Goal: Task Accomplishment & Management: Use online tool/utility

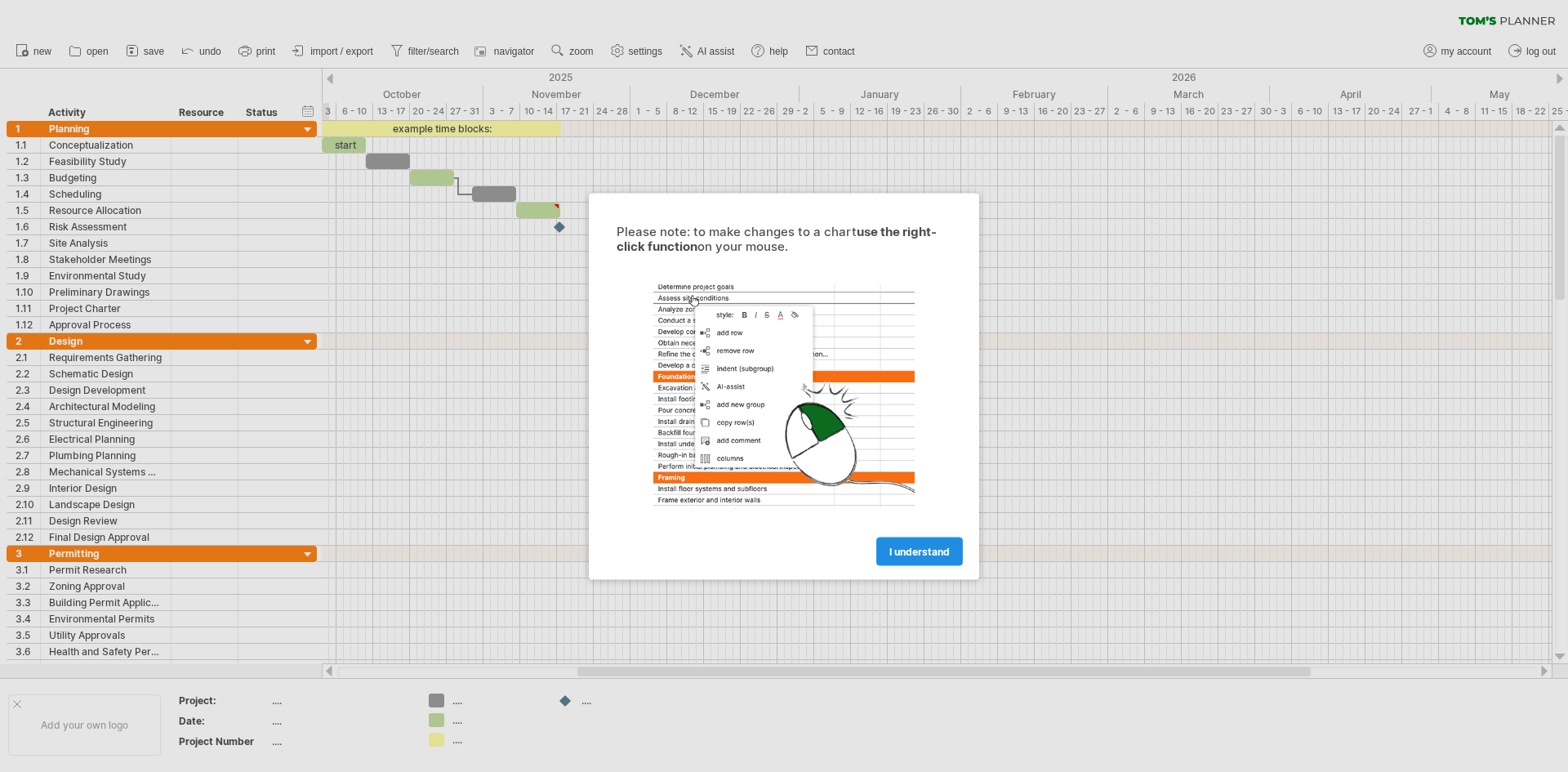
click at [906, 548] on span "I understand" at bounding box center [919, 550] width 61 height 12
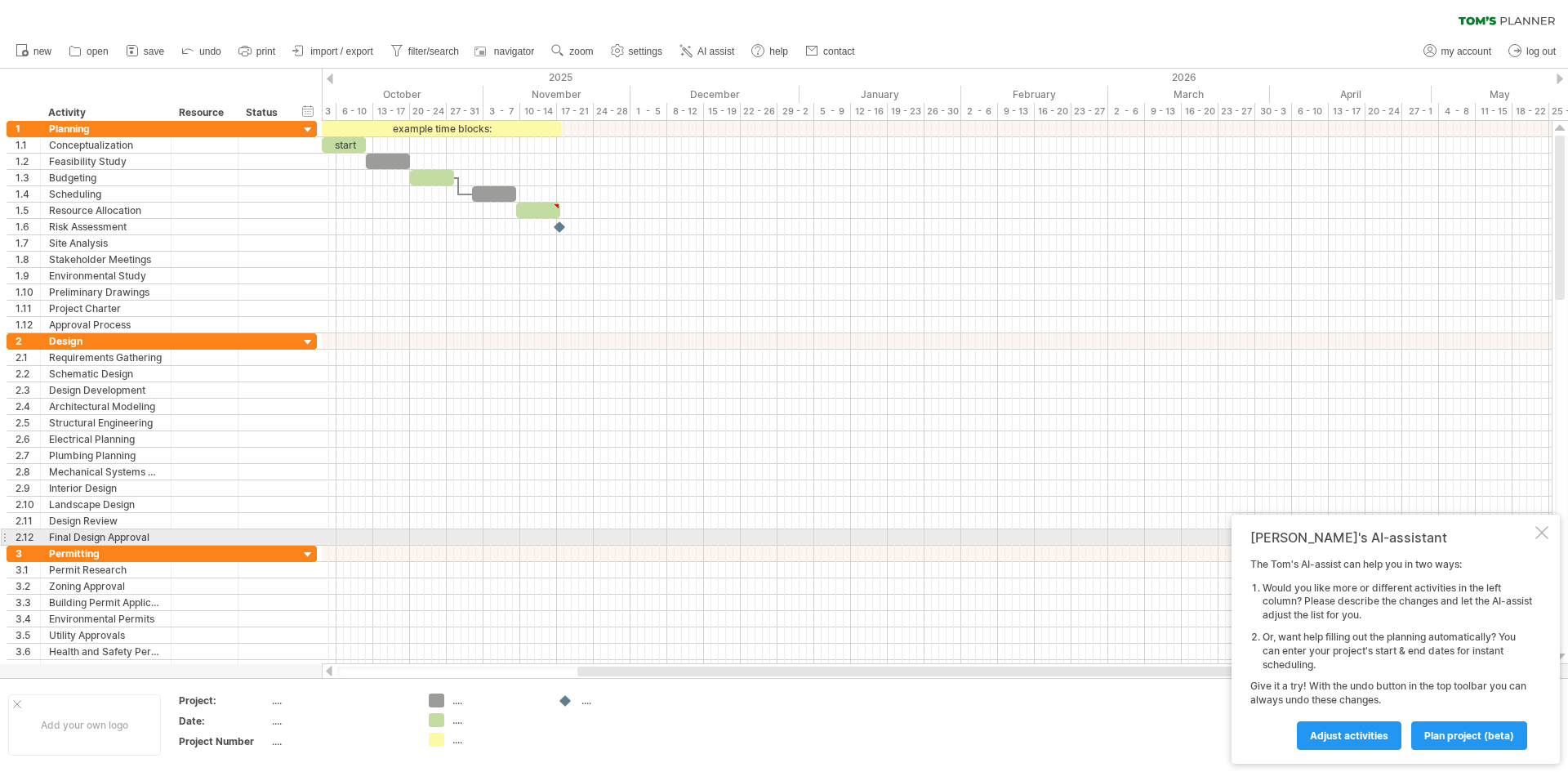
click at [1541, 530] on div at bounding box center [1541, 533] width 13 height 13
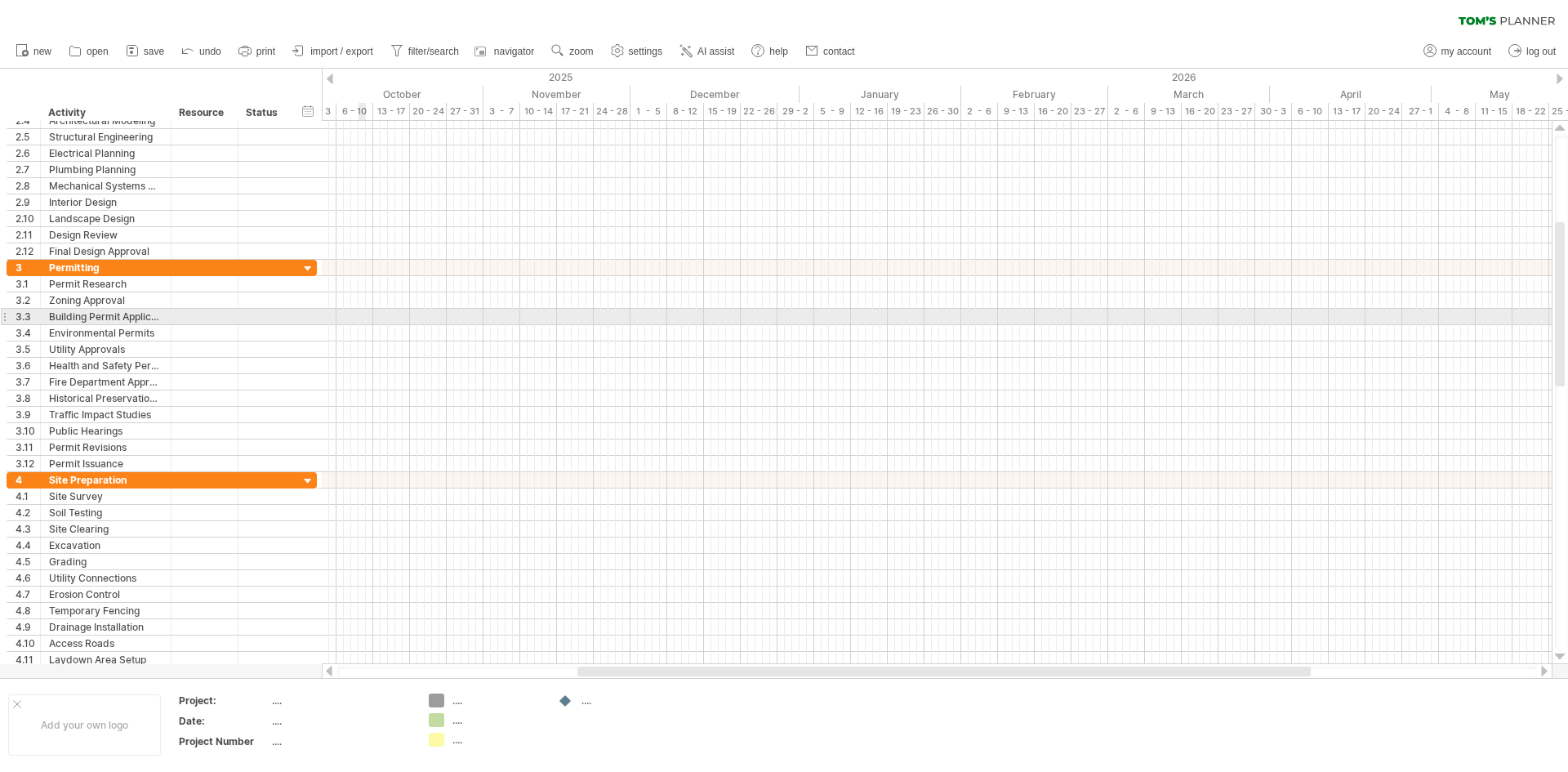
click at [358, 317] on div at bounding box center [937, 317] width 1230 height 17
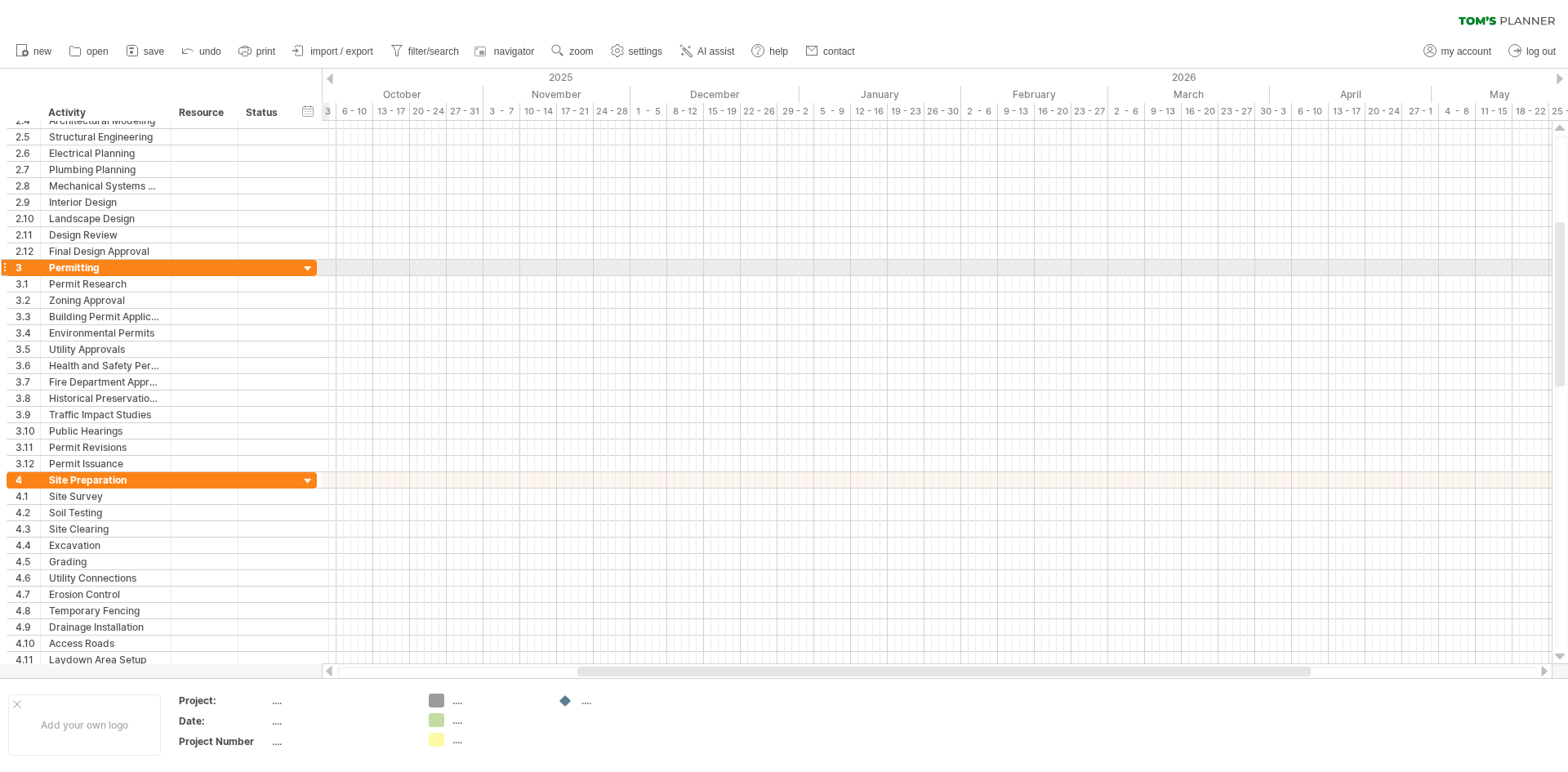
click at [311, 269] on div at bounding box center [308, 269] width 16 height 16
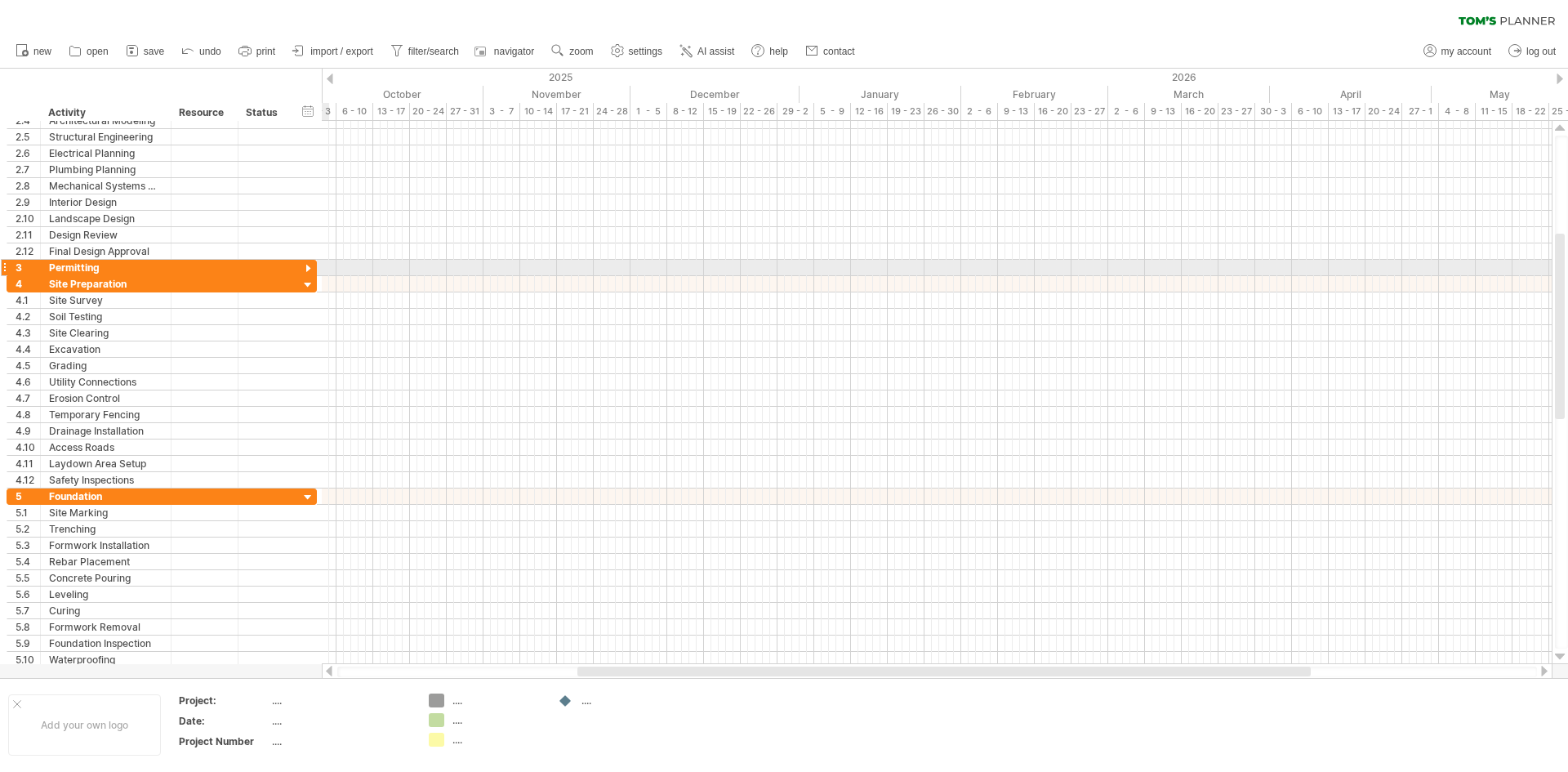
click at [309, 268] on div at bounding box center [308, 269] width 16 height 16
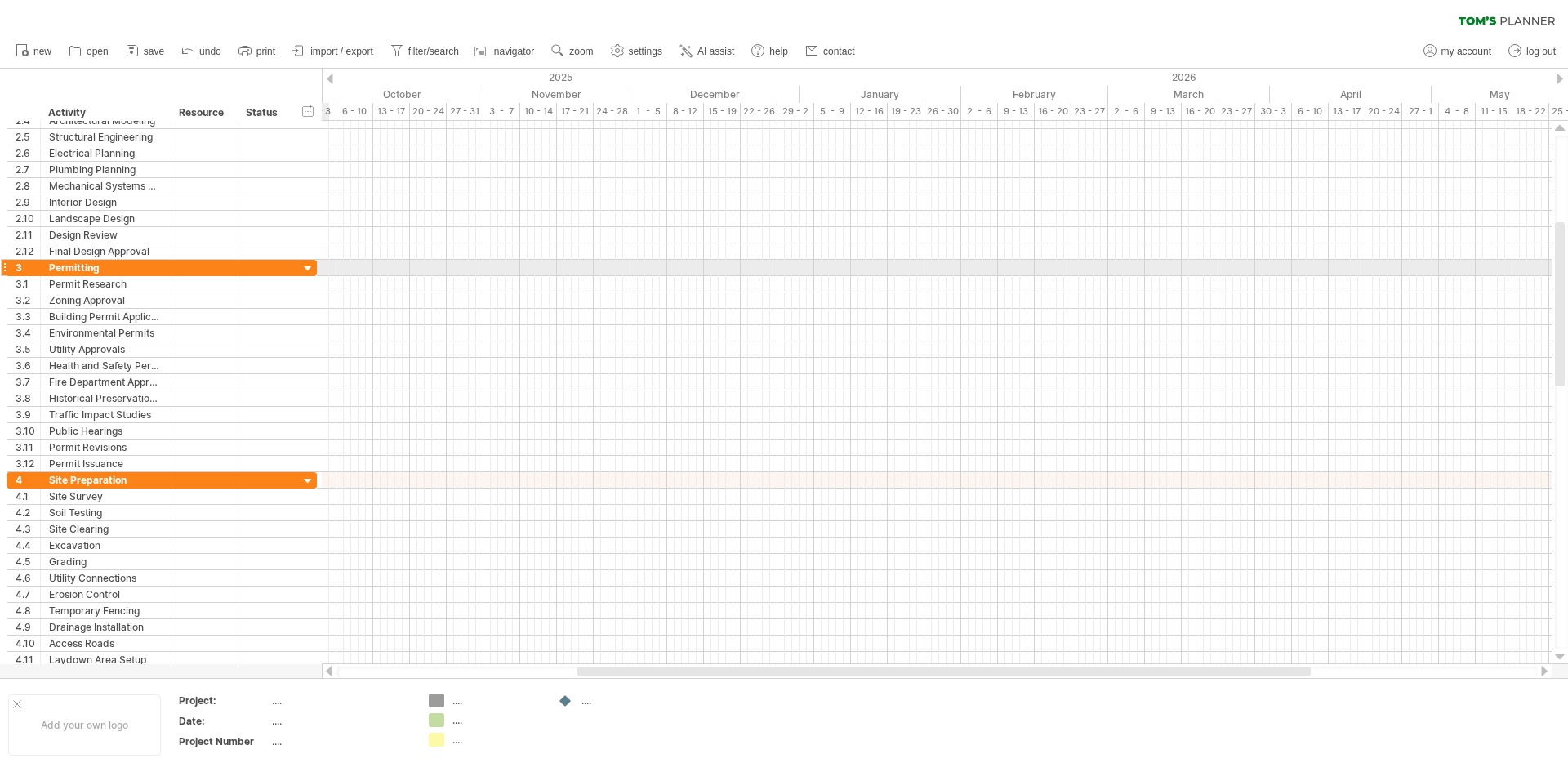
click at [309, 268] on div at bounding box center [308, 269] width 16 height 16
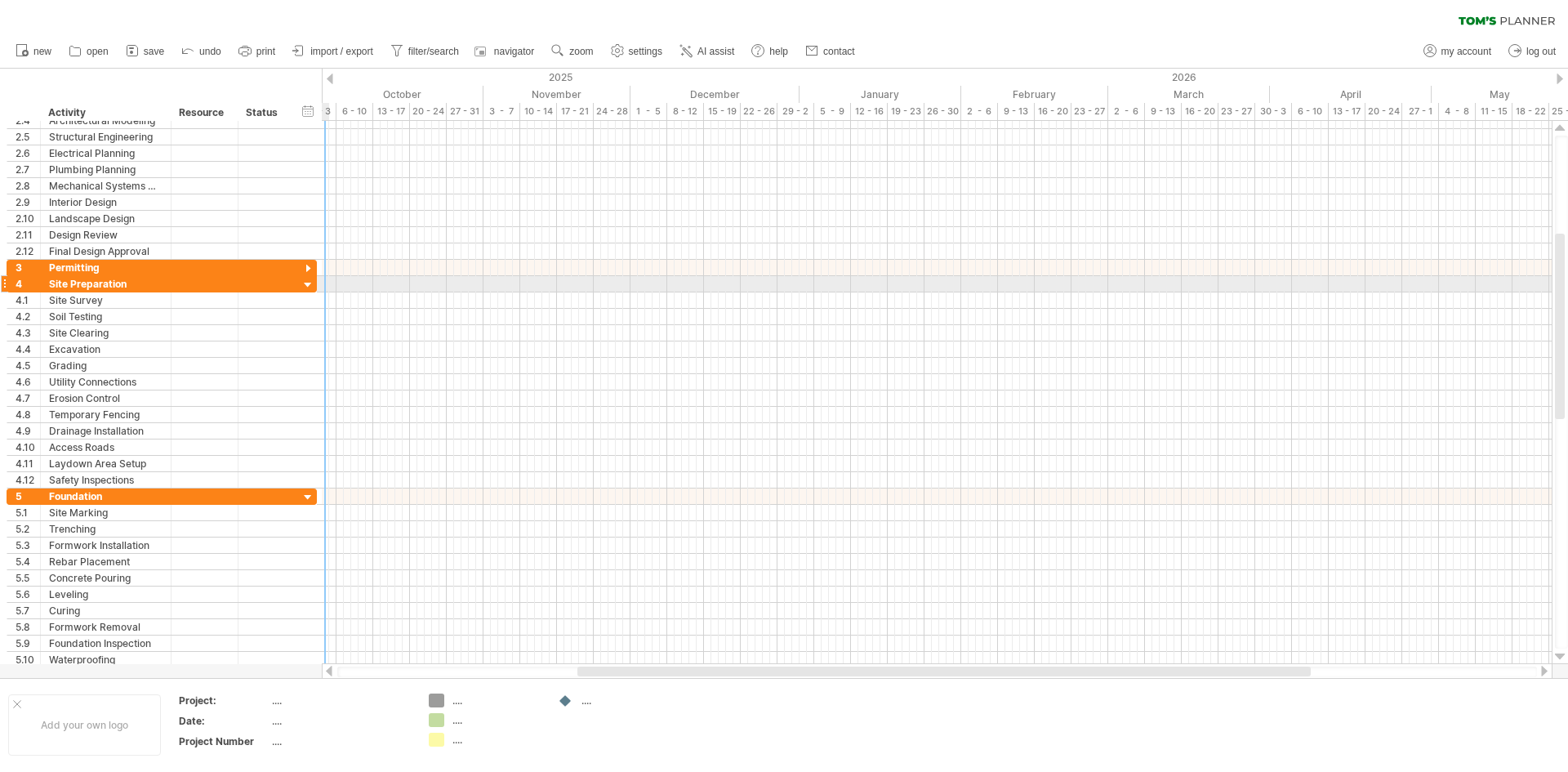
click at [325, 287] on div at bounding box center [937, 285] width 1230 height 17
drag, startPoint x: 376, startPoint y: 291, endPoint x: 474, endPoint y: 291, distance: 98.0
click at [474, 291] on div at bounding box center [937, 285] width 1230 height 17
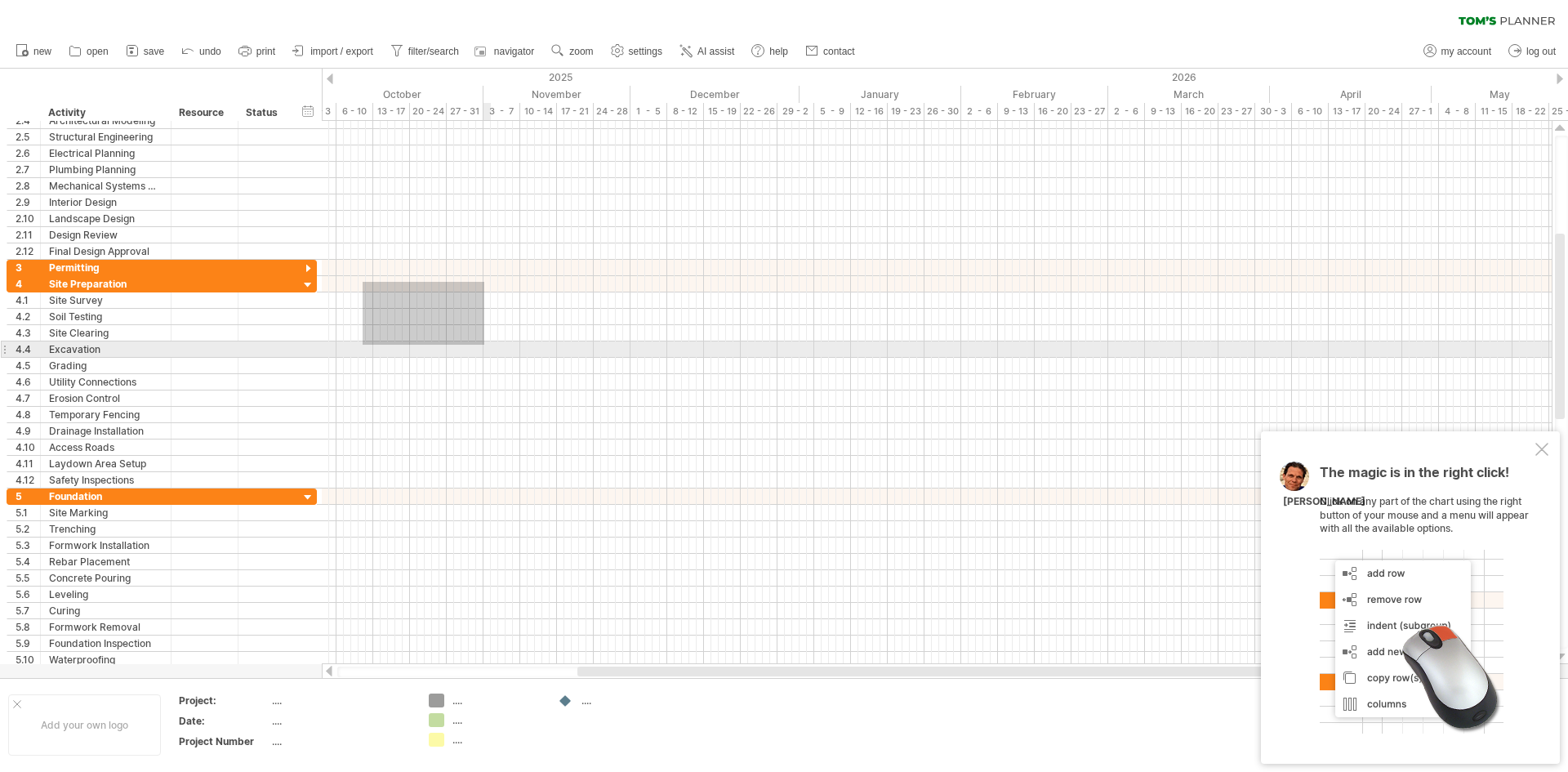
drag, startPoint x: 363, startPoint y: 285, endPoint x: 521, endPoint y: 374, distance: 181.3
click at [521, 374] on div at bounding box center [937, 383] width 1230 height 213
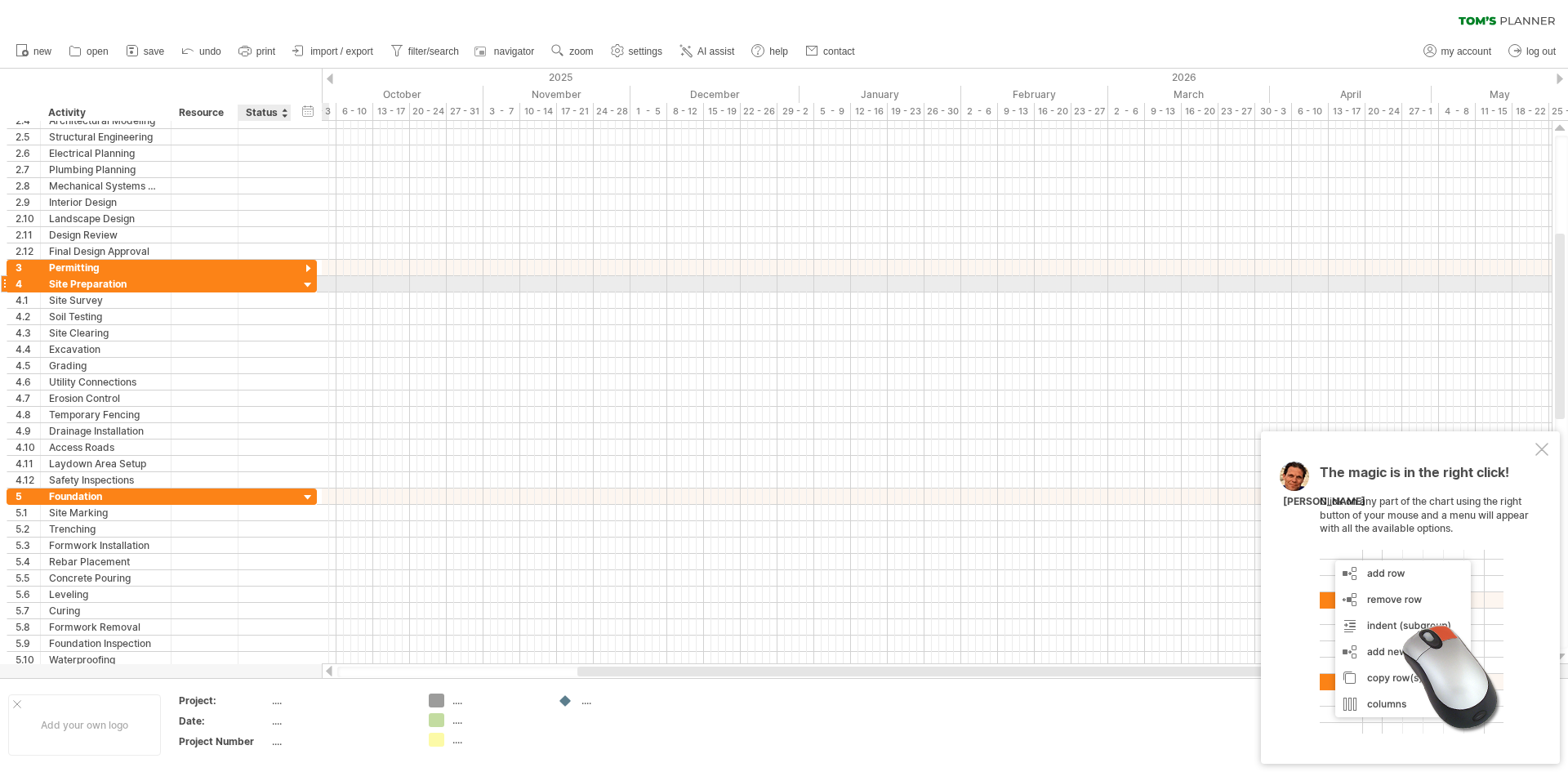
click at [307, 282] on div at bounding box center [308, 286] width 16 height 16
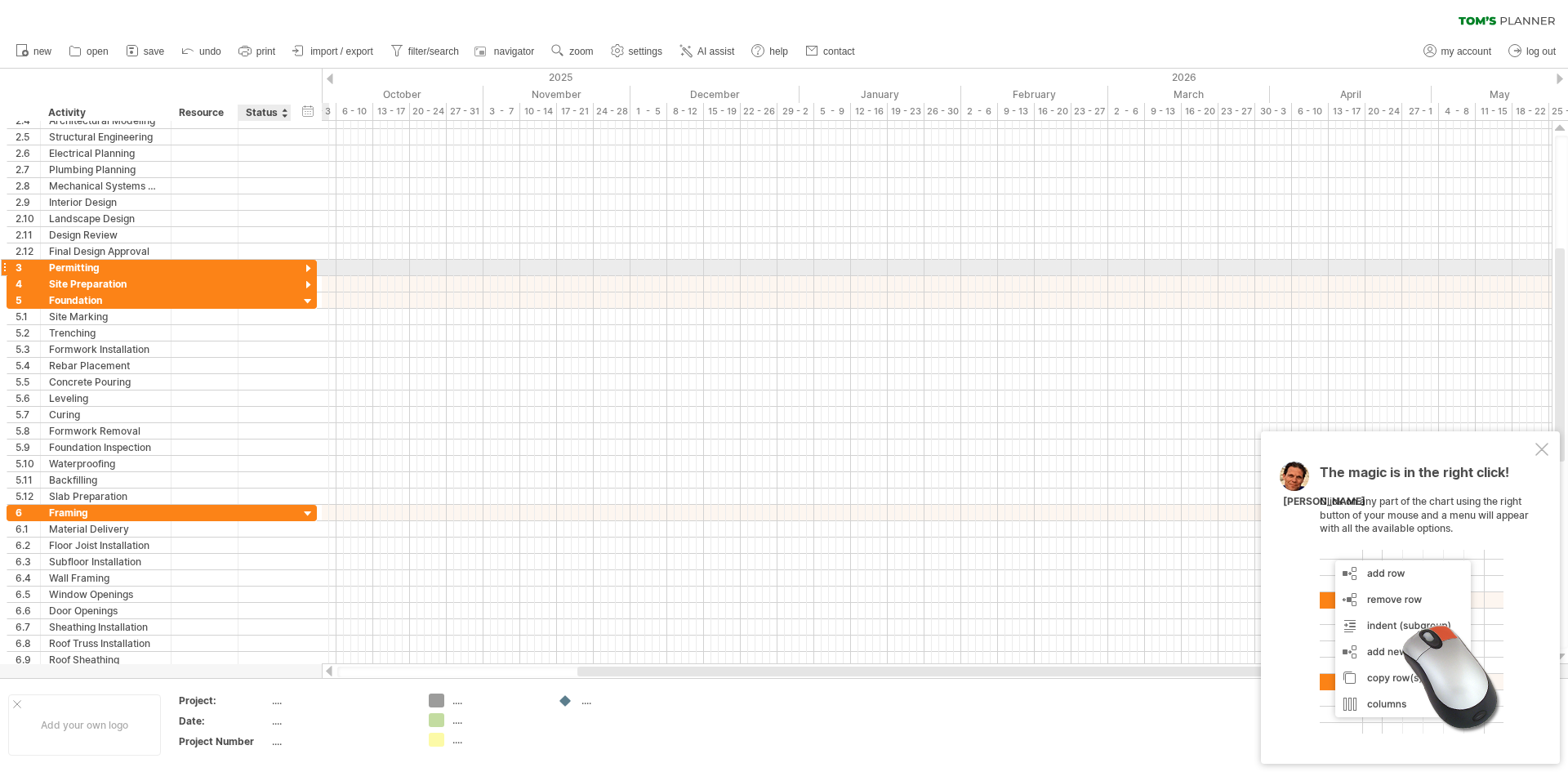
click at [308, 267] on div at bounding box center [308, 269] width 16 height 16
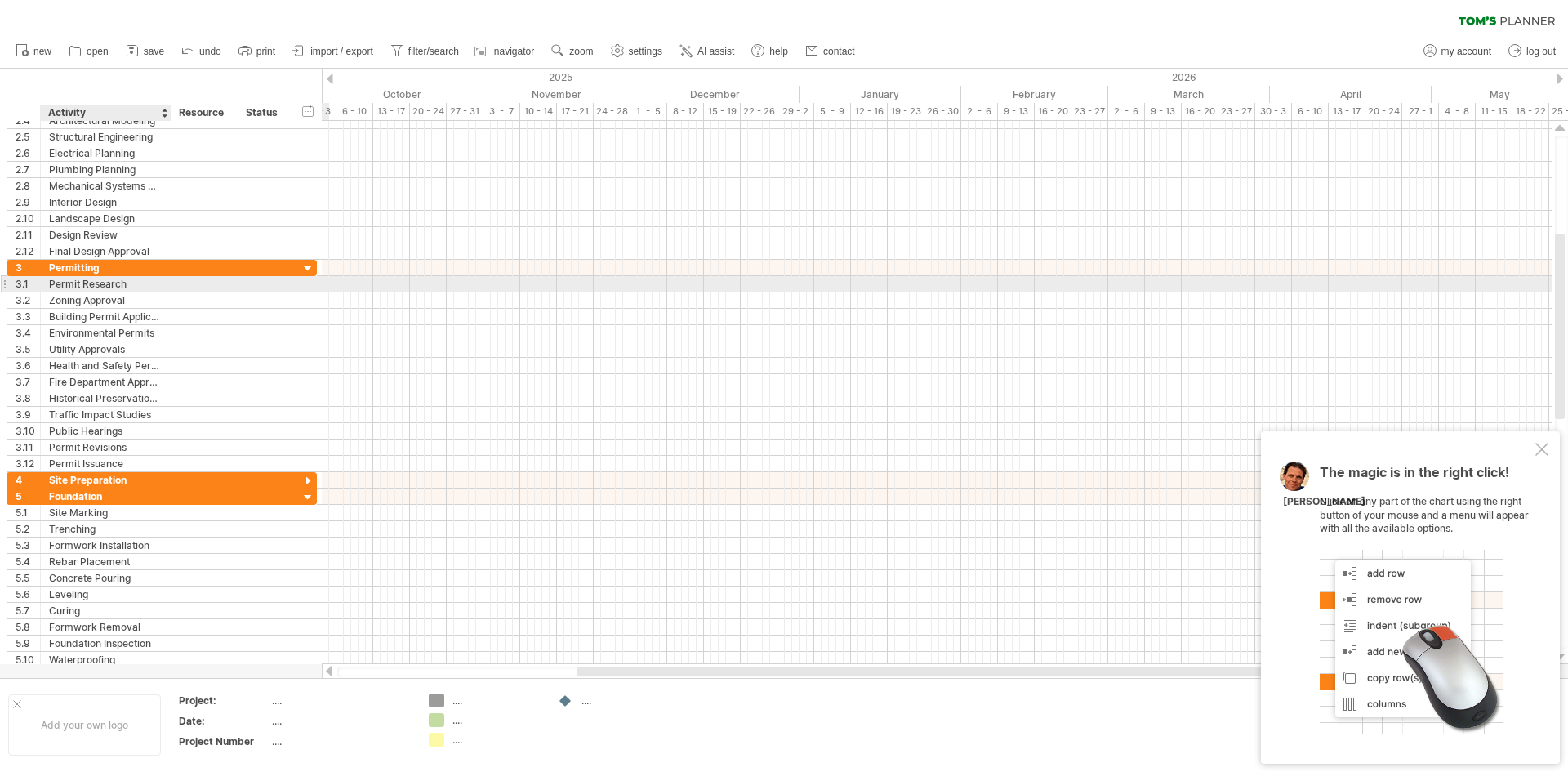
click at [107, 285] on div "Permit Research" at bounding box center [105, 284] width 114 height 16
click at [414, 286] on div at bounding box center [937, 284] width 1230 height 17
click at [414, 286] on div at bounding box center [937, 285] width 1230 height 17
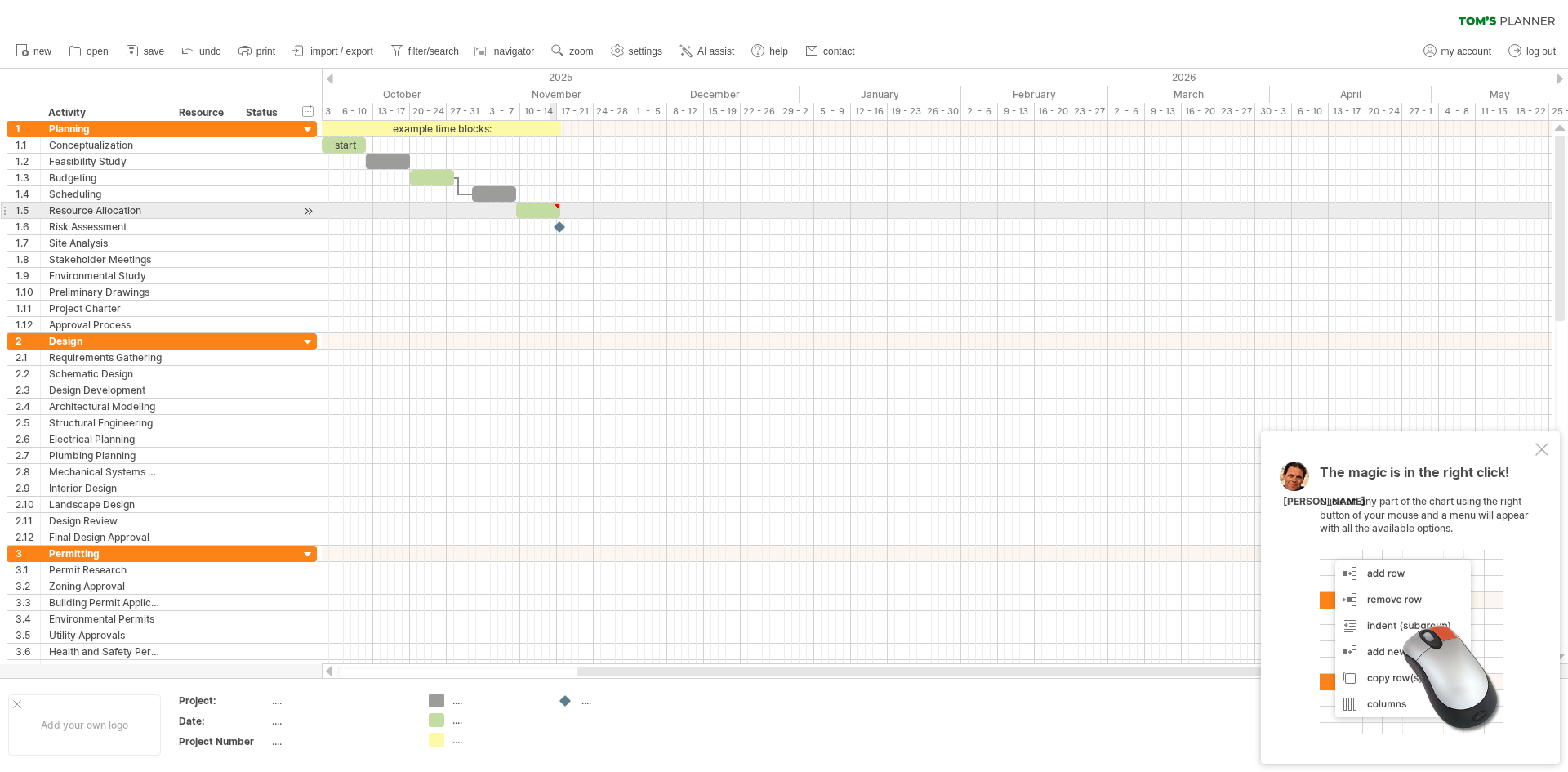
click at [553, 212] on div at bounding box center [538, 210] width 44 height 16
click at [603, 213] on div at bounding box center [937, 211] width 1230 height 17
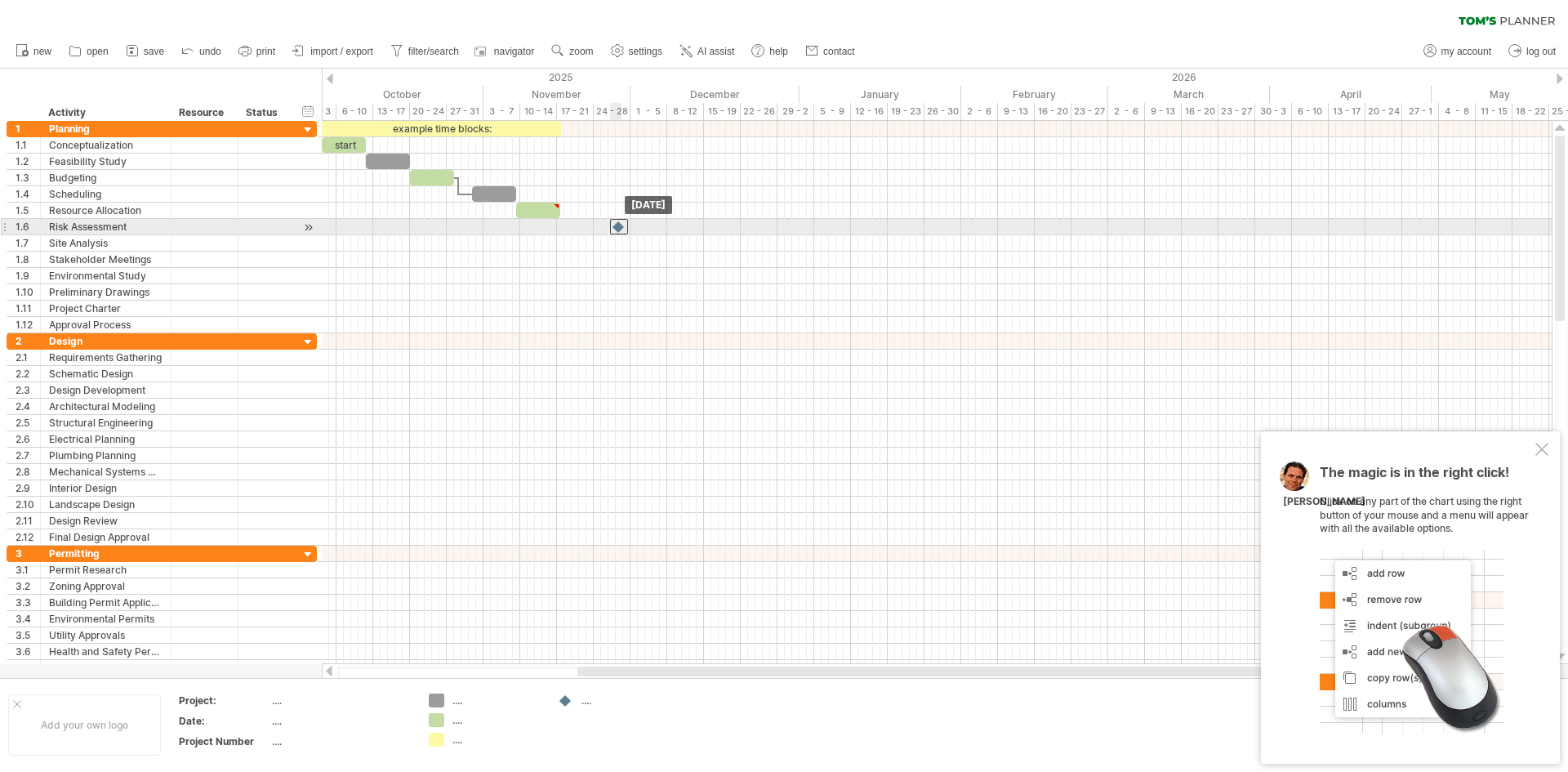
drag, startPoint x: 560, startPoint y: 224, endPoint x: 621, endPoint y: 228, distance: 61.1
click at [621, 228] on div at bounding box center [619, 227] width 18 height 16
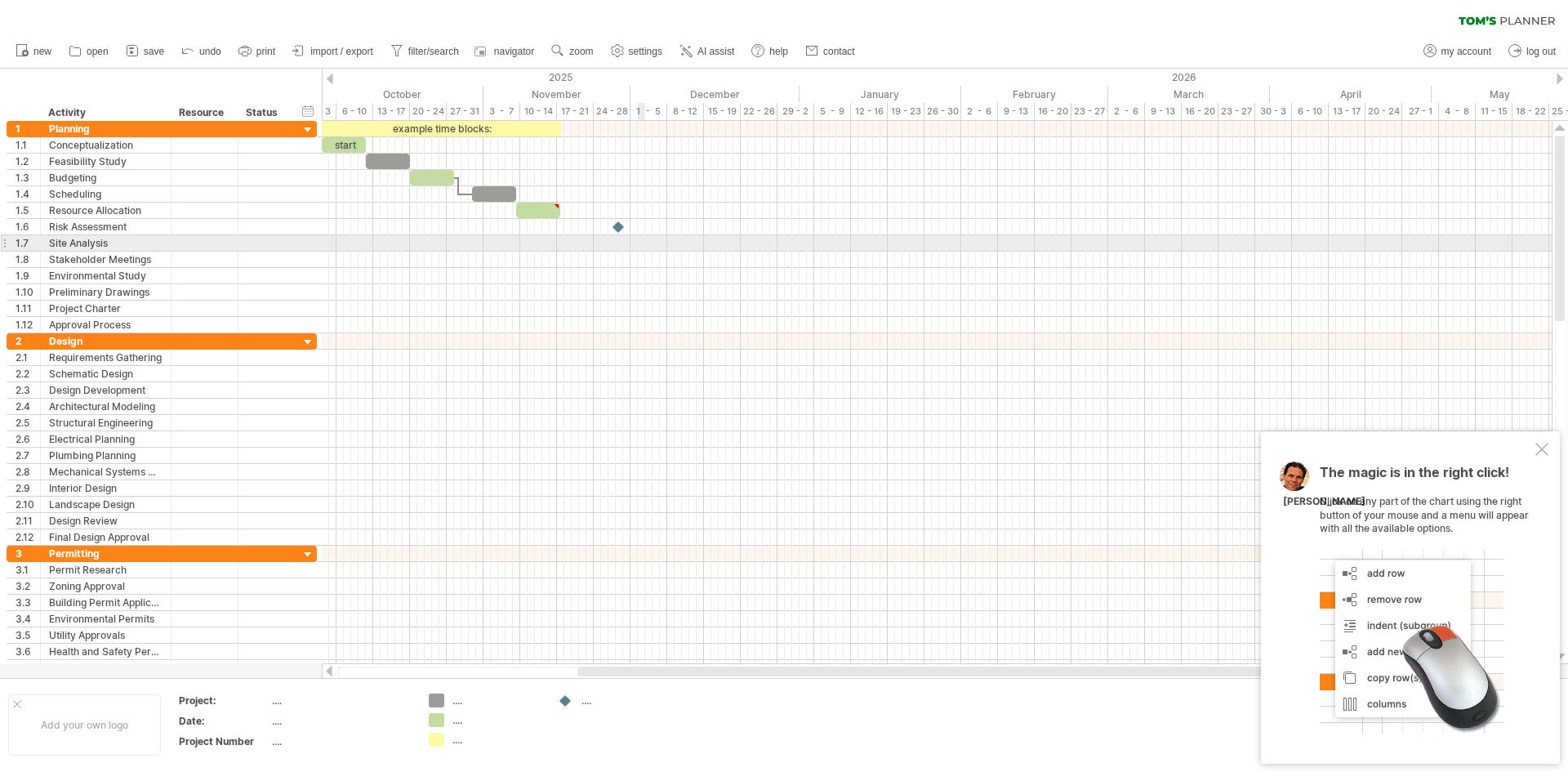
click at [640, 239] on div at bounding box center [937, 243] width 1230 height 17
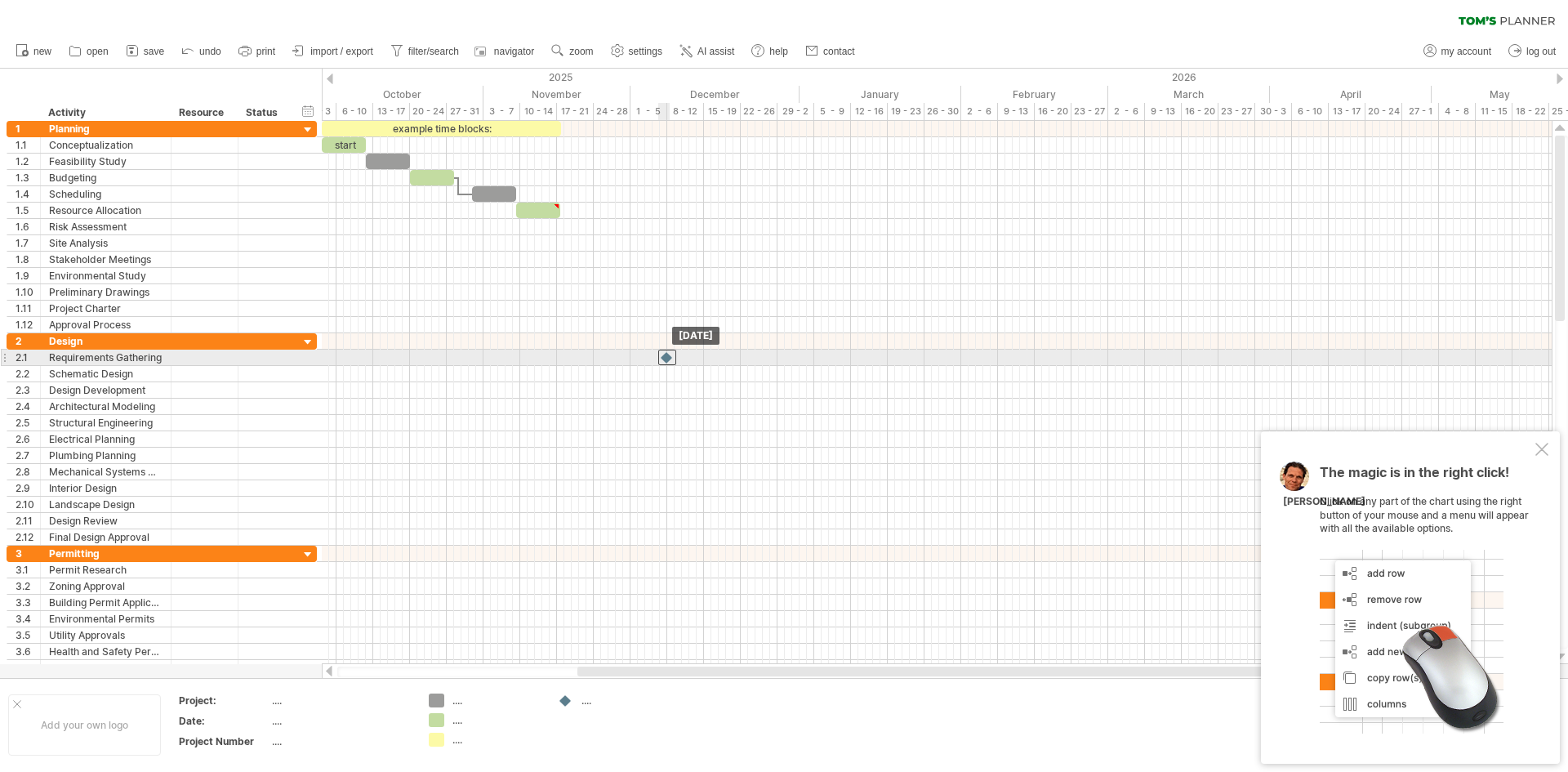
drag, startPoint x: 627, startPoint y: 259, endPoint x: 412, endPoint y: 436, distance: 278.5
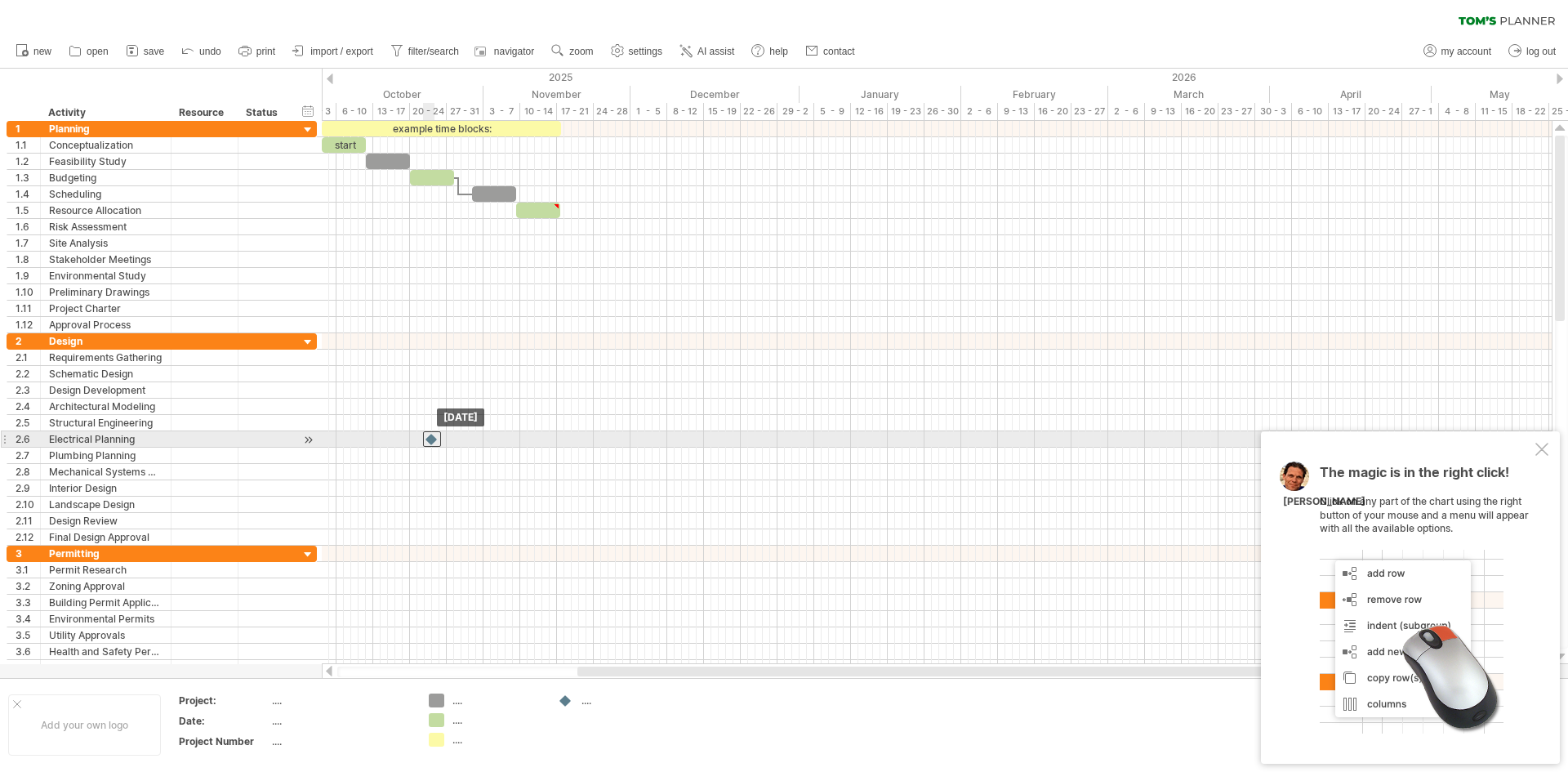
drag, startPoint x: 411, startPoint y: 437, endPoint x: 430, endPoint y: 440, distance: 19.2
click at [430, 440] on div at bounding box center [432, 439] width 18 height 16
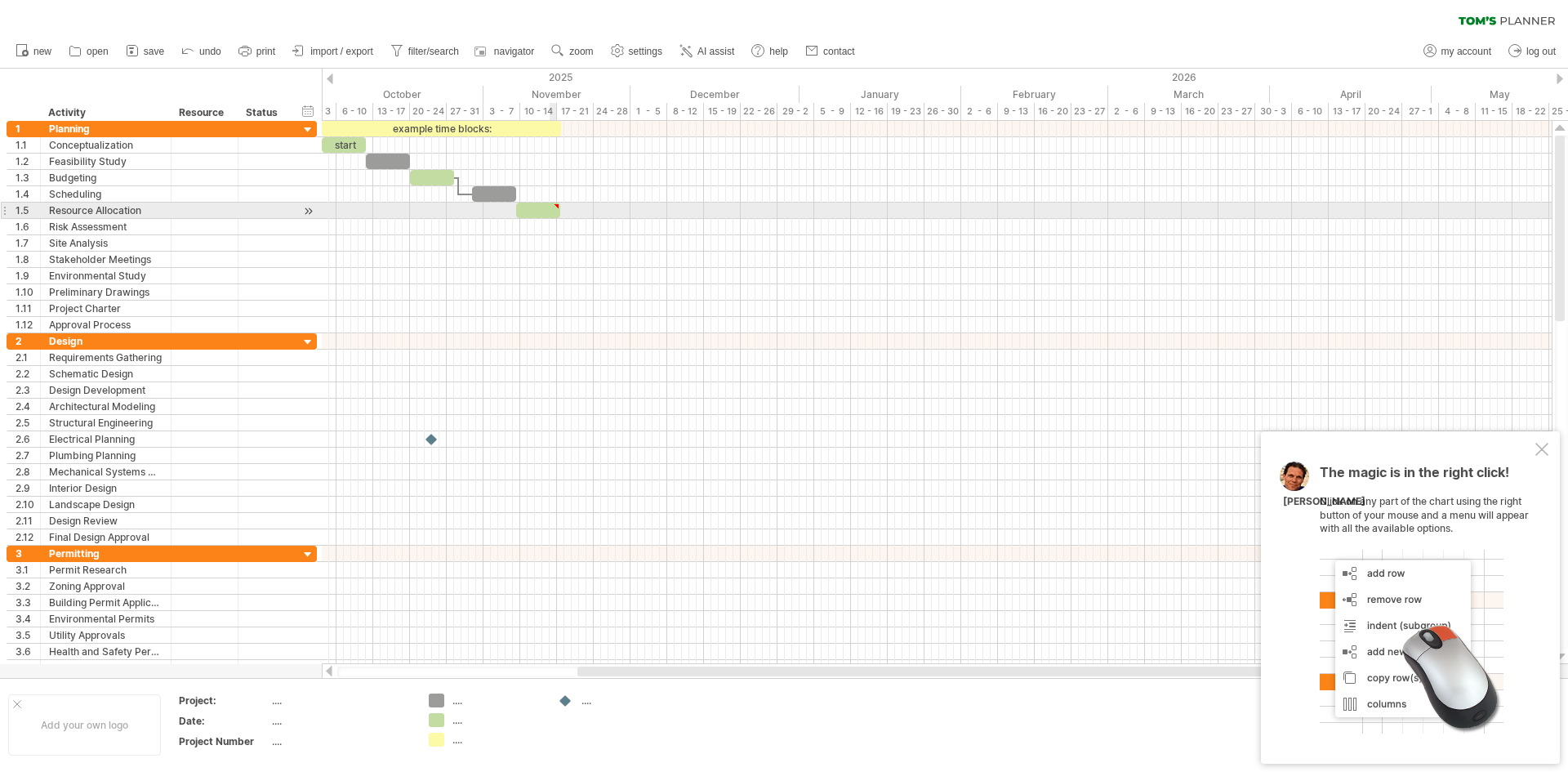
type textarea "**********"
drag, startPoint x: 559, startPoint y: 216, endPoint x: 621, endPoint y: 213, distance: 62.1
click at [621, 213] on span at bounding box center [623, 210] width 7 height 16
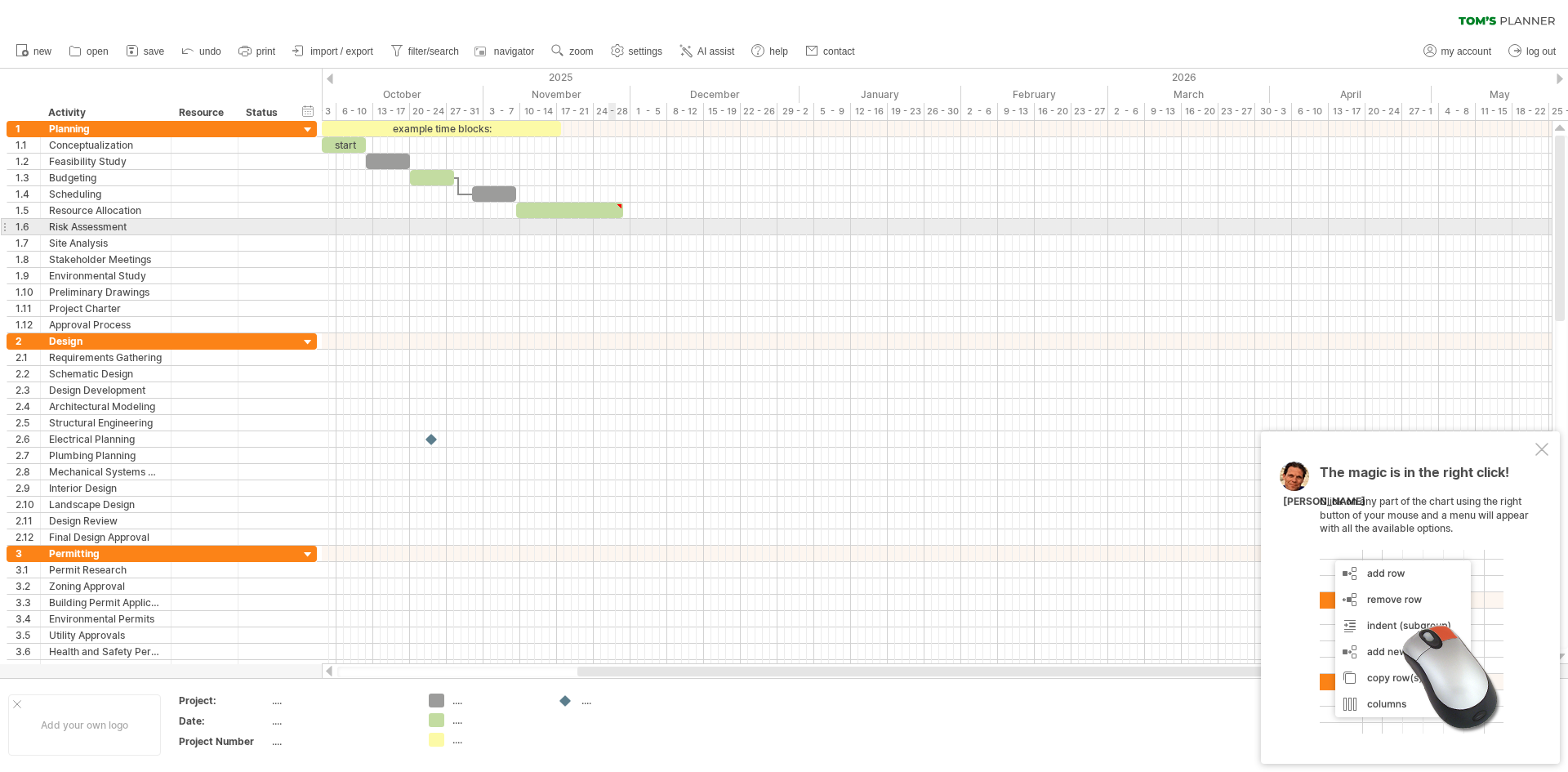
click at [611, 232] on div at bounding box center [937, 227] width 1230 height 17
click at [613, 232] on div at bounding box center [937, 227] width 1230 height 17
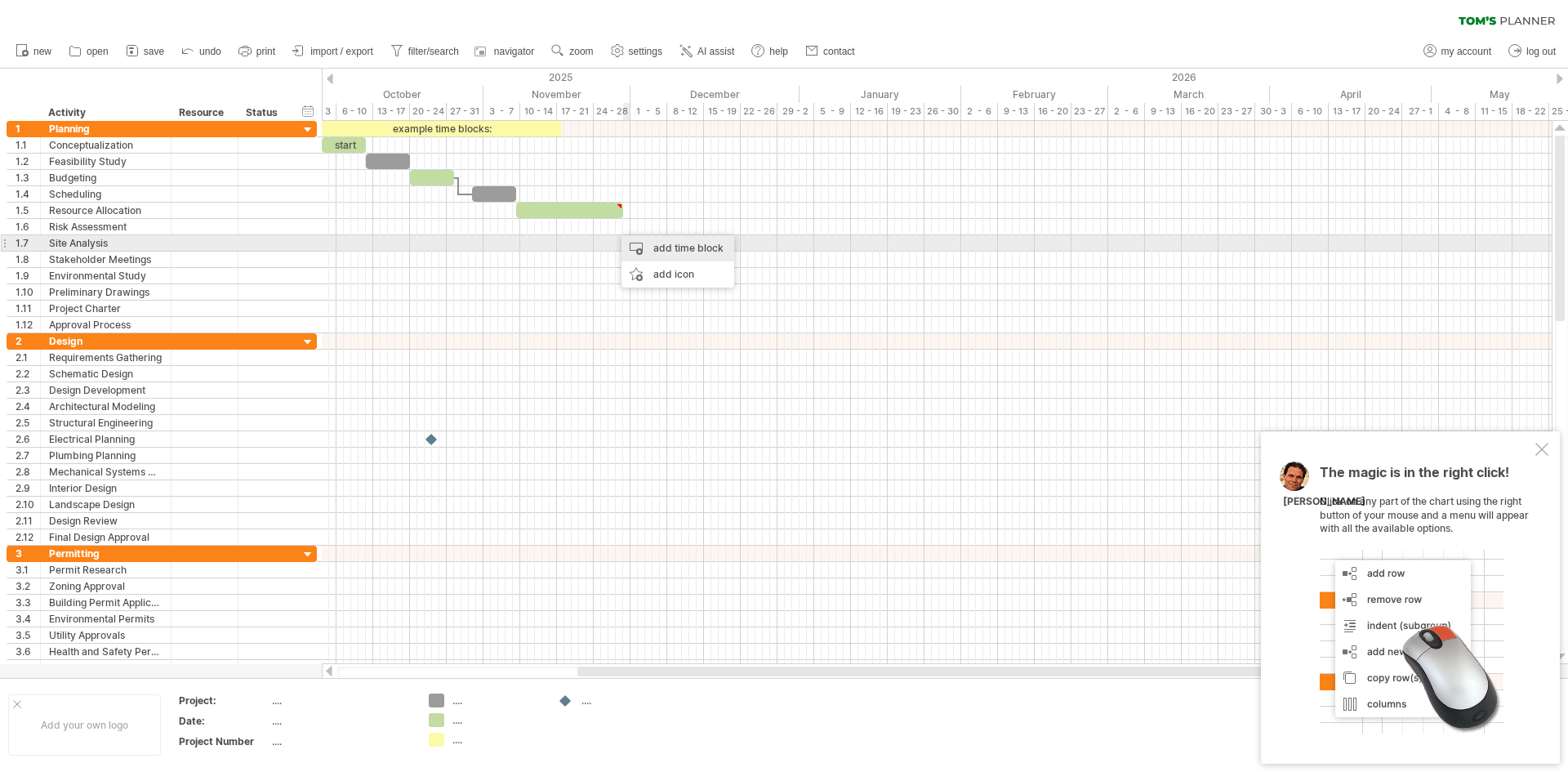
click at [659, 247] on div "add time block" at bounding box center [678, 247] width 113 height 26
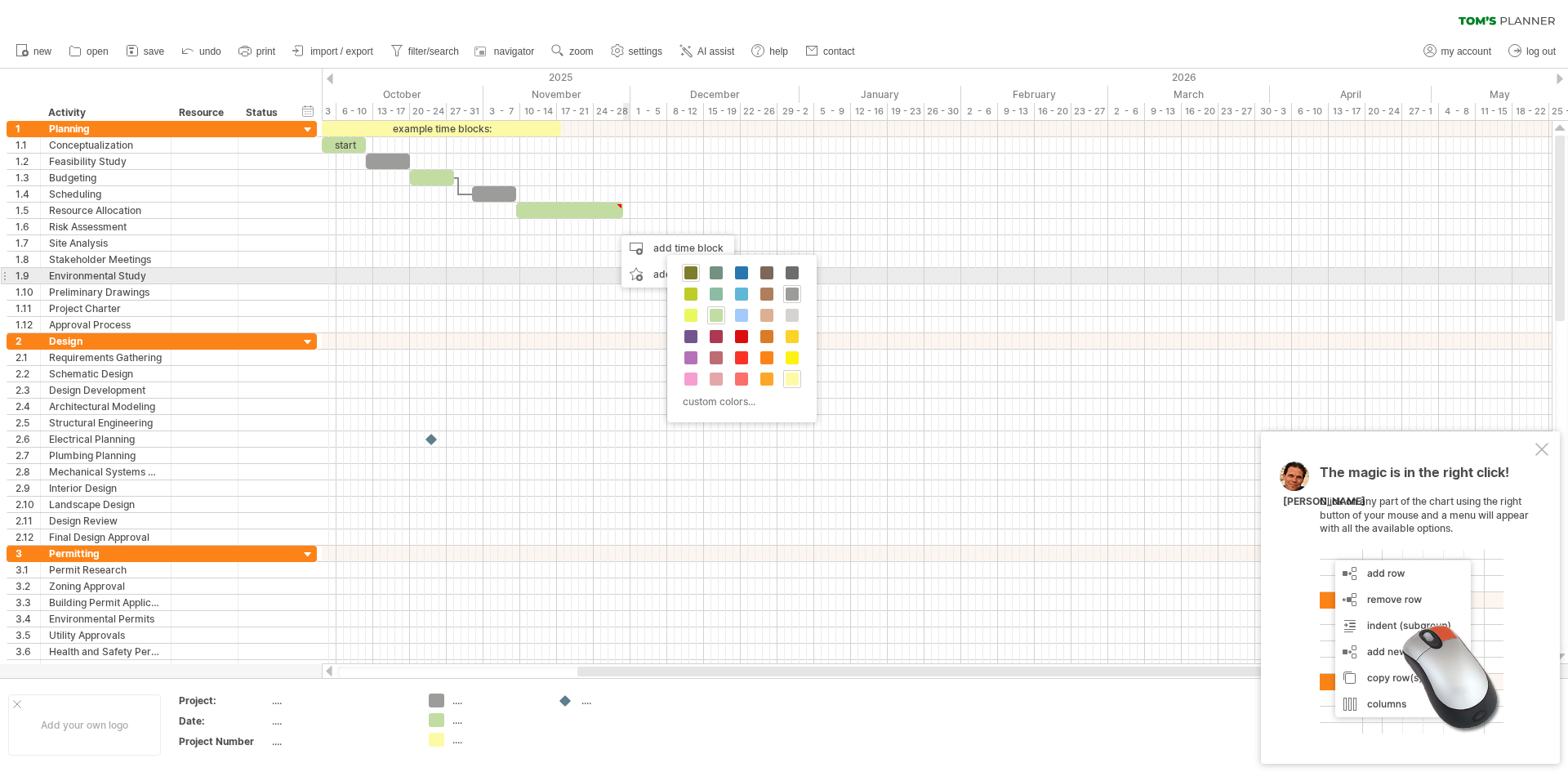
click at [687, 273] on span at bounding box center [691, 273] width 13 height 13
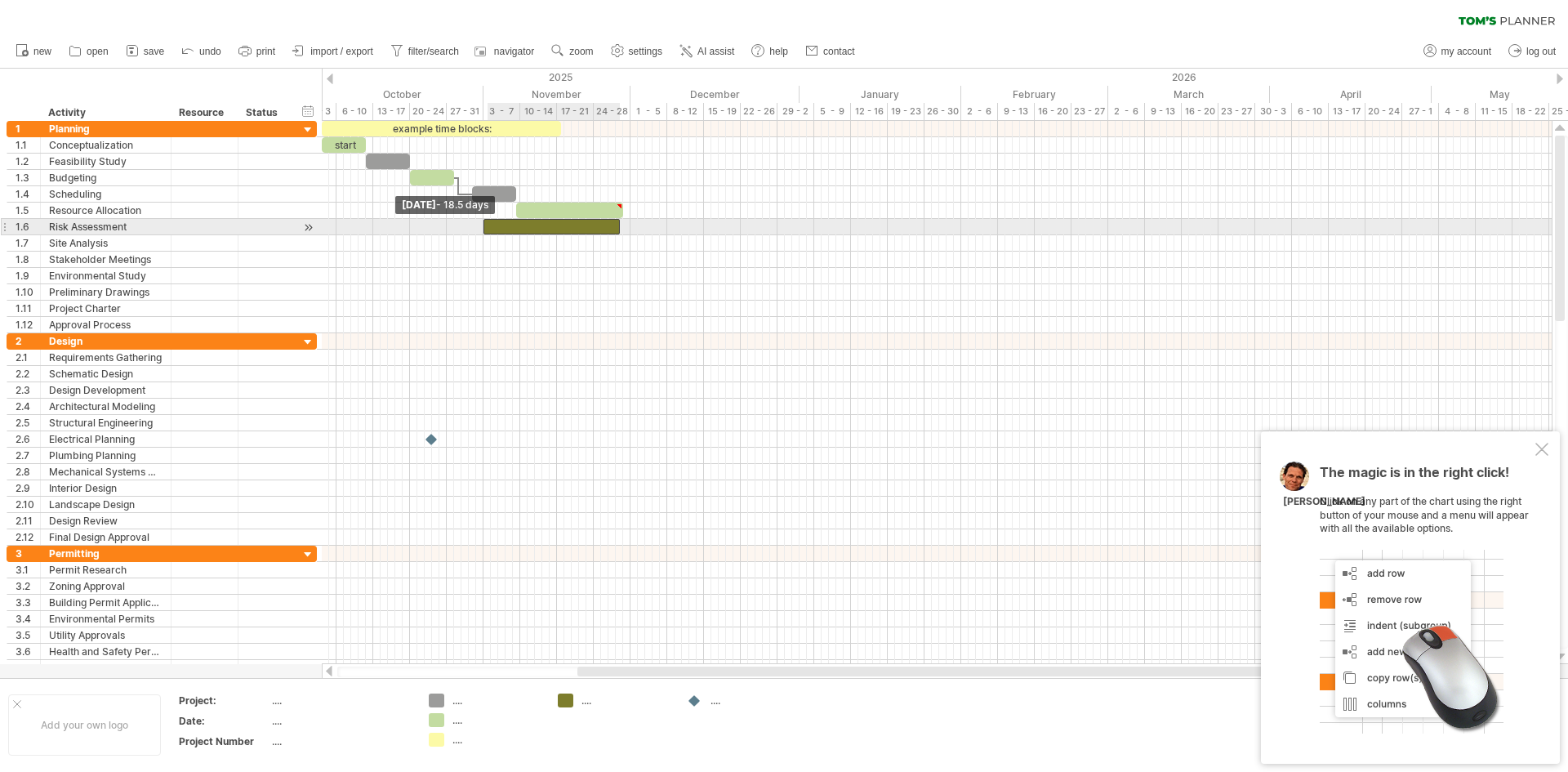
drag, startPoint x: 613, startPoint y: 228, endPoint x: 487, endPoint y: 232, distance: 126.1
click at [487, 232] on div at bounding box center [552, 227] width 136 height 16
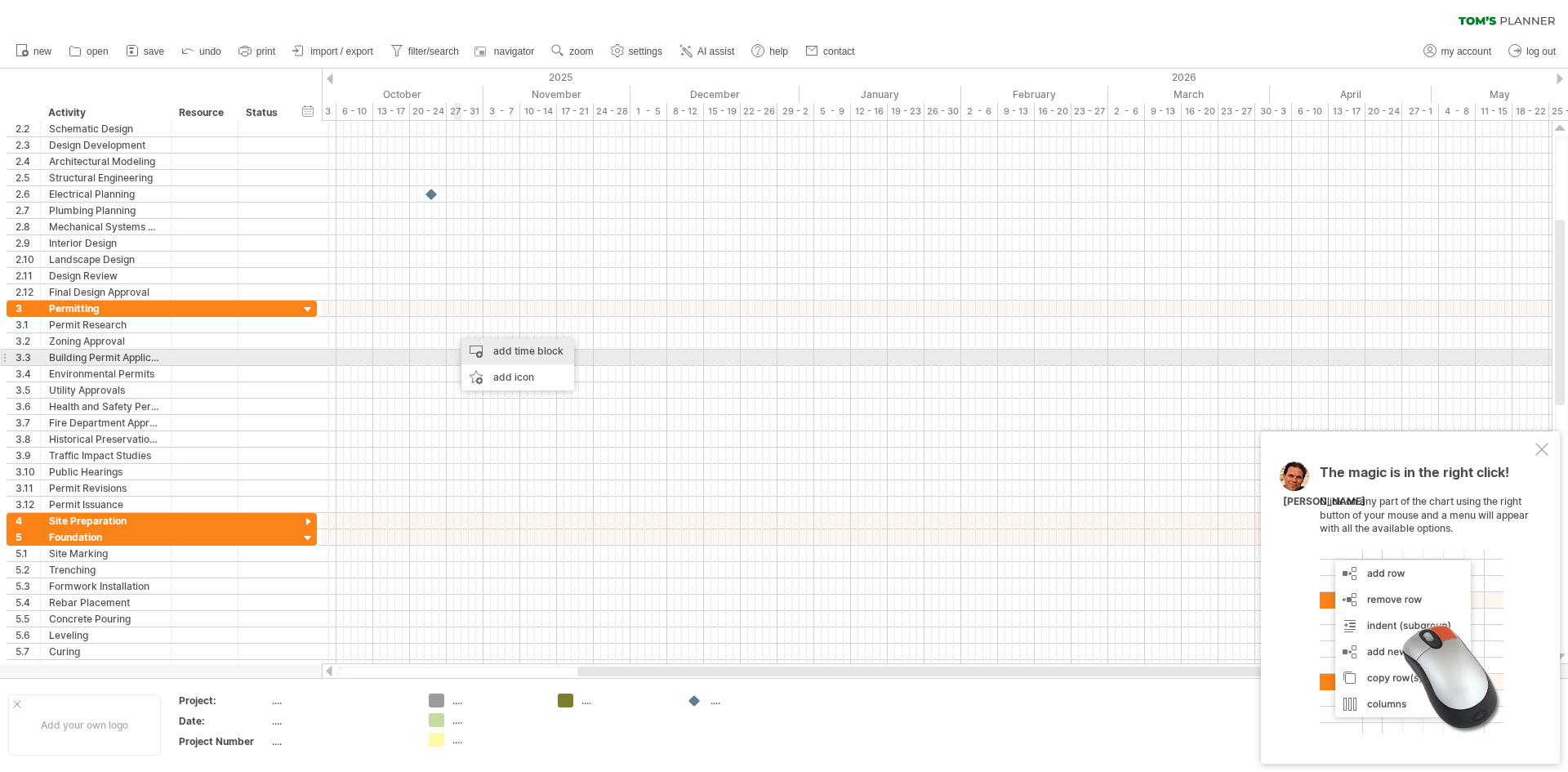
click at [500, 355] on div "add time block" at bounding box center [518, 350] width 113 height 26
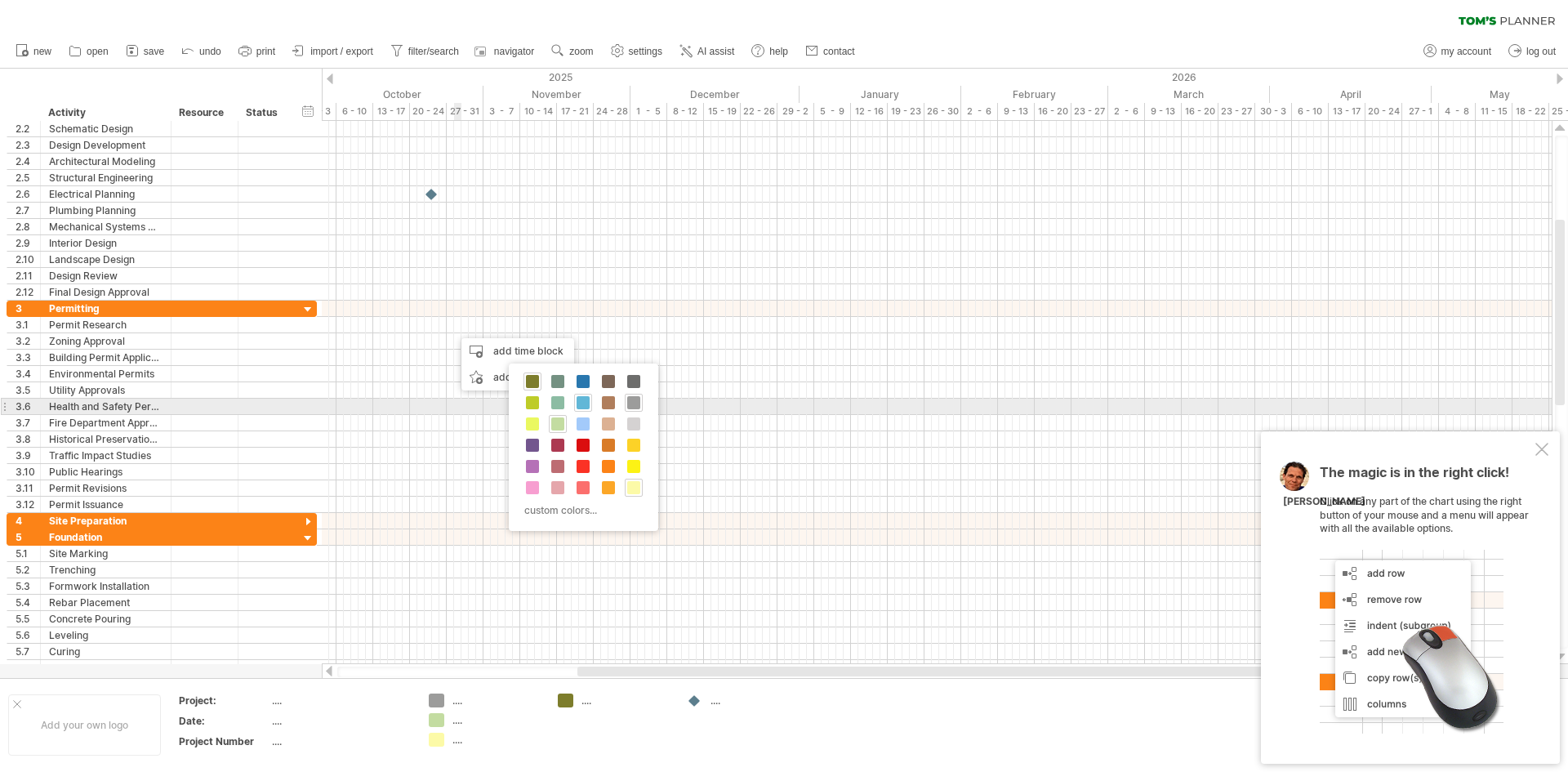
click at [583, 400] on span at bounding box center [583, 403] width 13 height 13
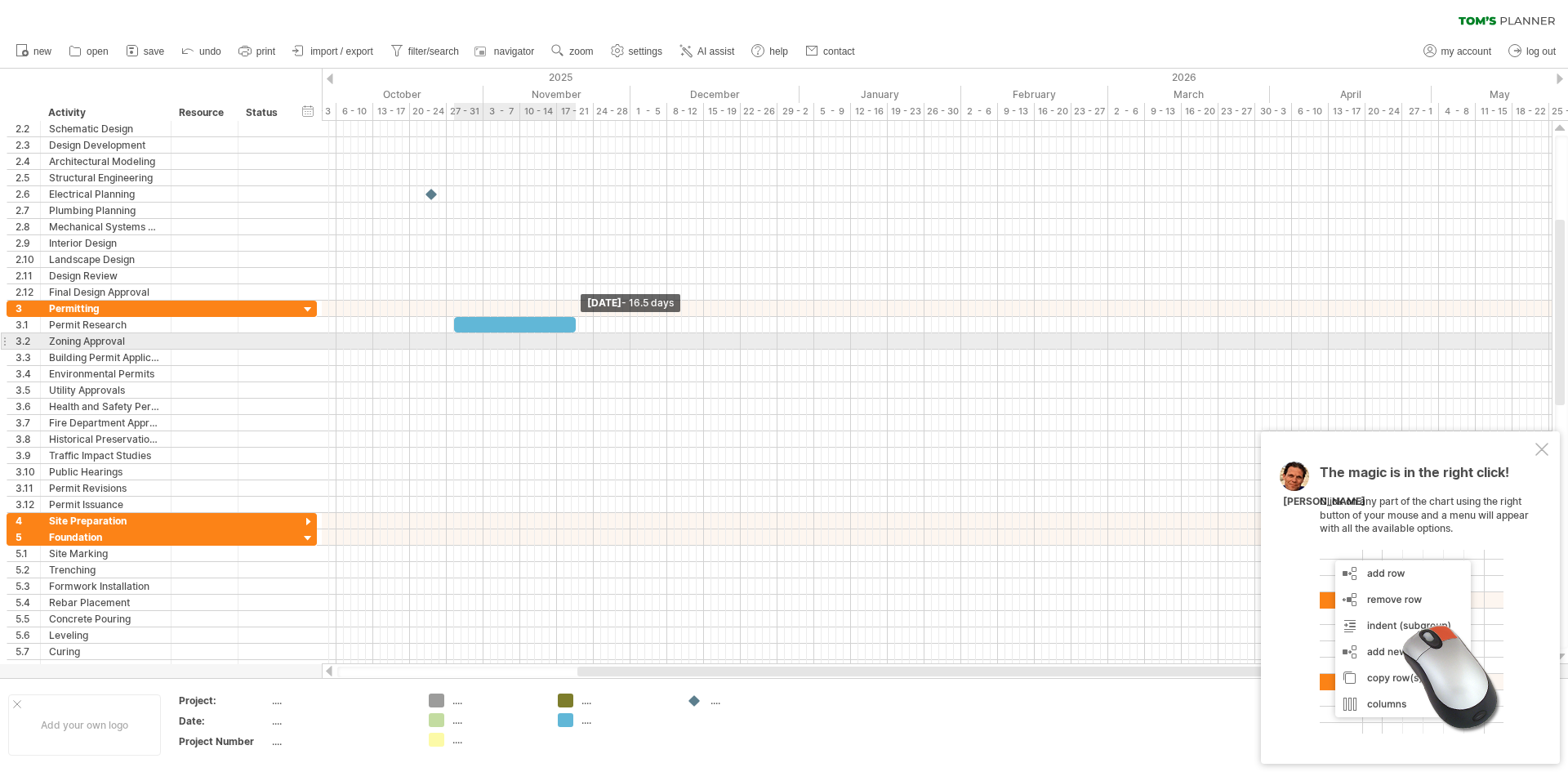
drag, startPoint x: 470, startPoint y: 330, endPoint x: 576, endPoint y: 336, distance: 106.2
click at [576, 336] on div "example time blocks: start [DATE] - 16.5 days [DATE] - 18.5 days" at bounding box center [937, 393] width 1230 height 543
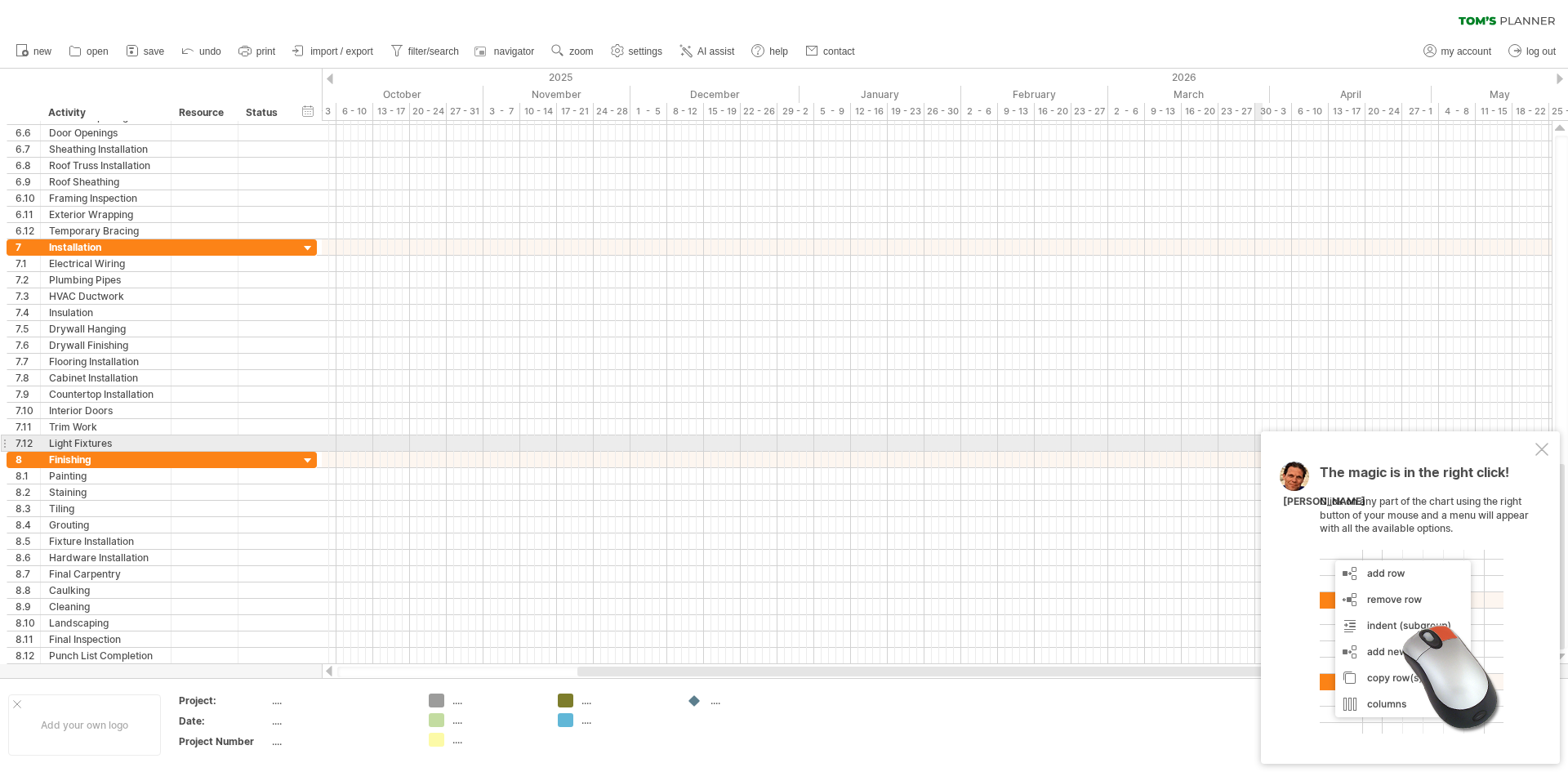
click at [1552, 443] on div "The magic is in the right click! Click on any part of the chart using the right…" at bounding box center [1410, 598] width 299 height 333
click at [1544, 449] on div at bounding box center [1541, 449] width 13 height 13
